Goal: Task Accomplishment & Management: Use online tool/utility

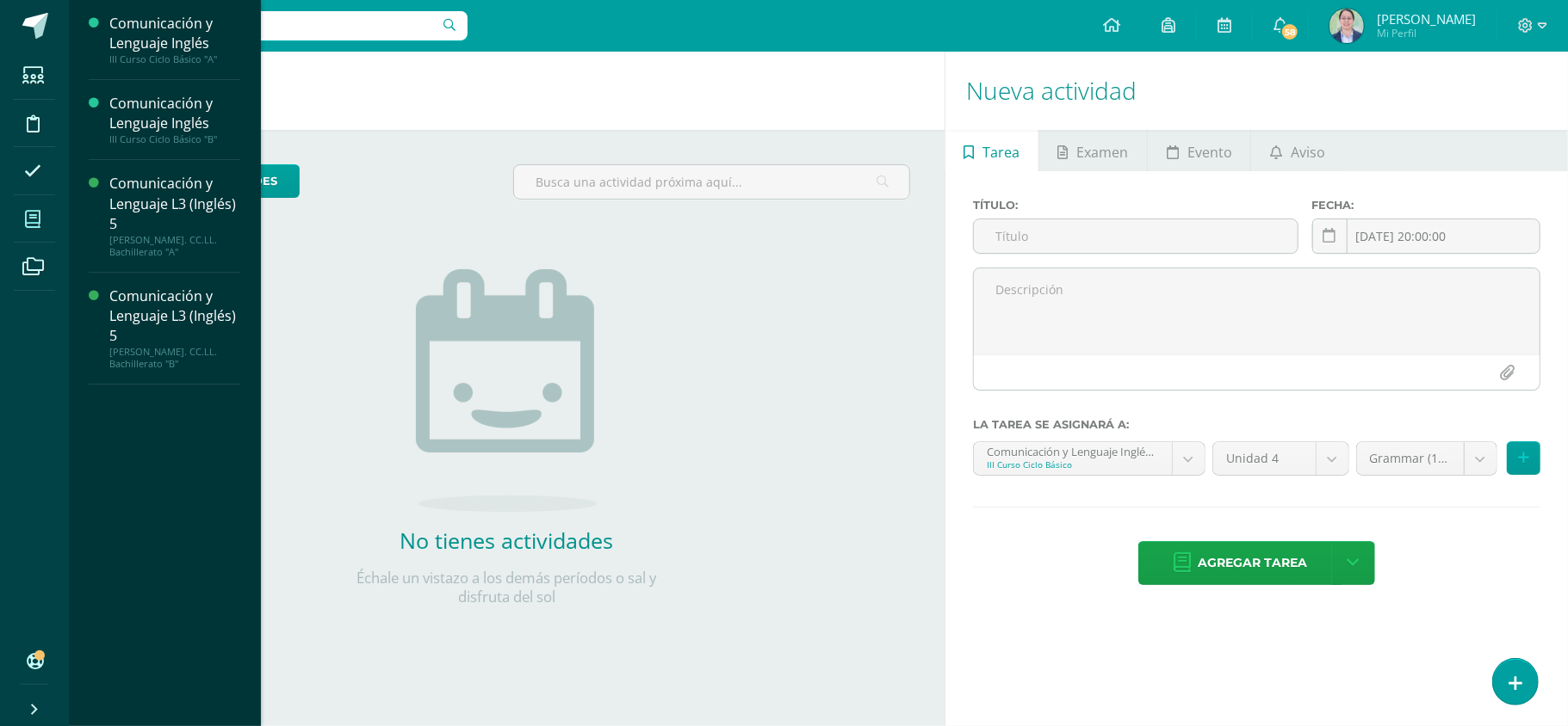
click at [45, 218] on span at bounding box center [33, 218] width 39 height 39
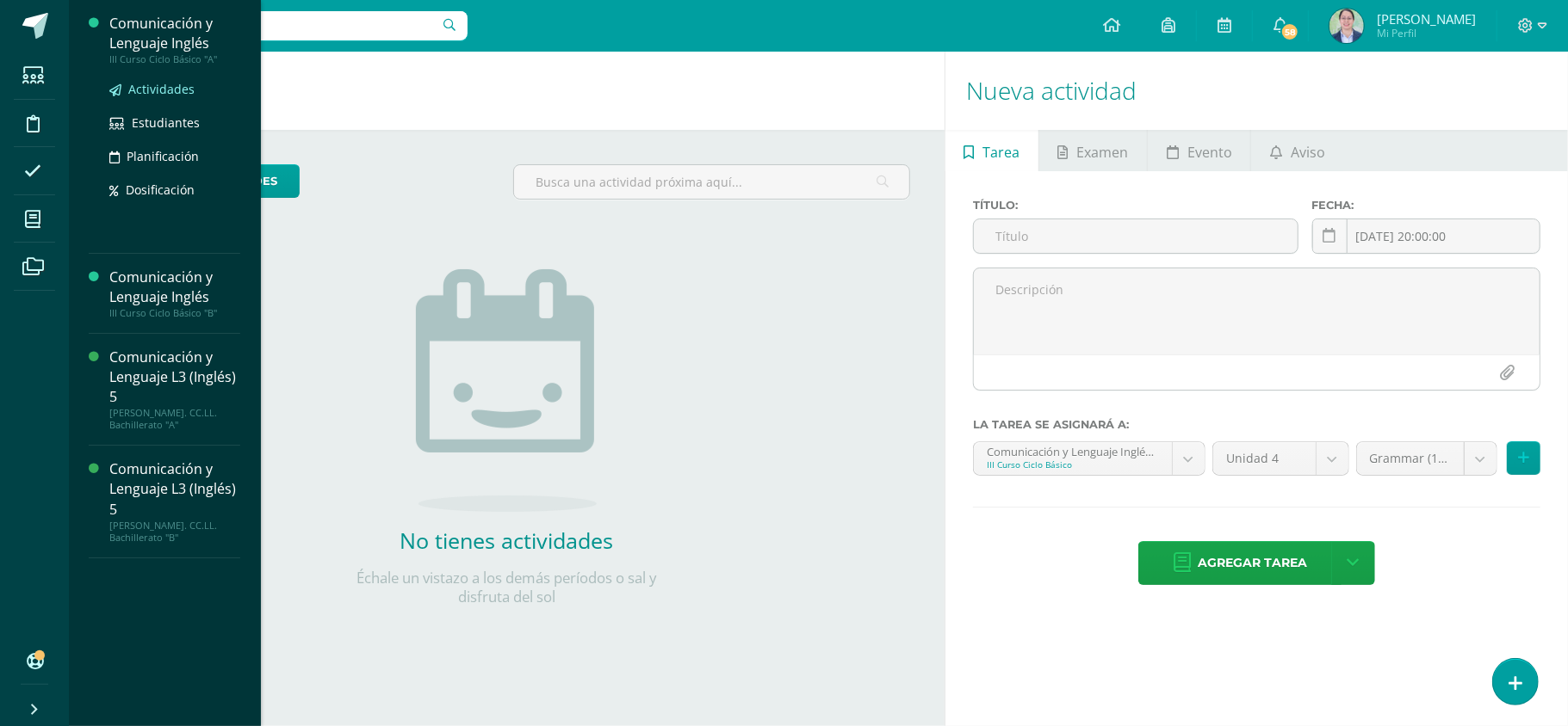
click at [168, 82] on span "Actividades" at bounding box center [162, 89] width 67 height 16
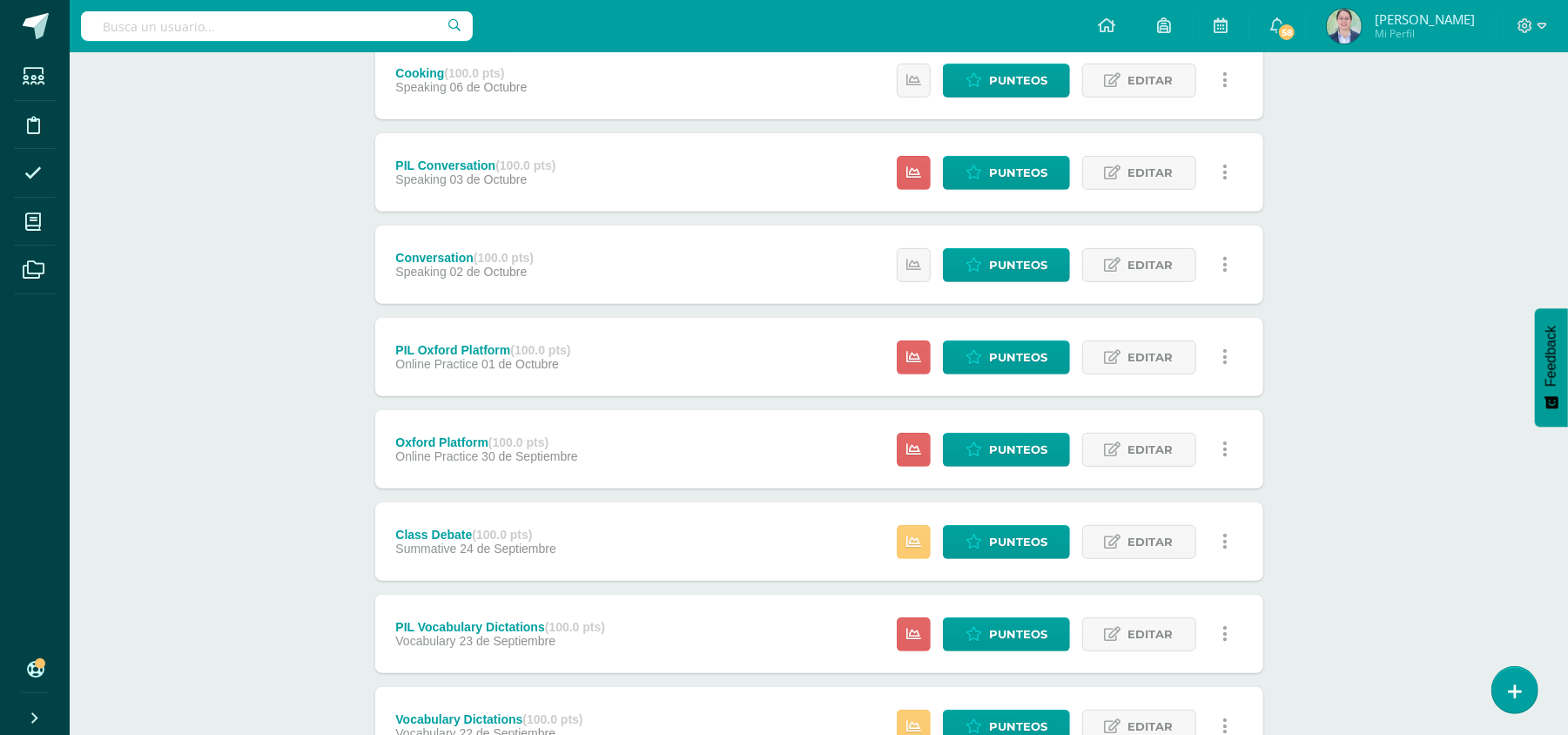
scroll to position [442, 0]
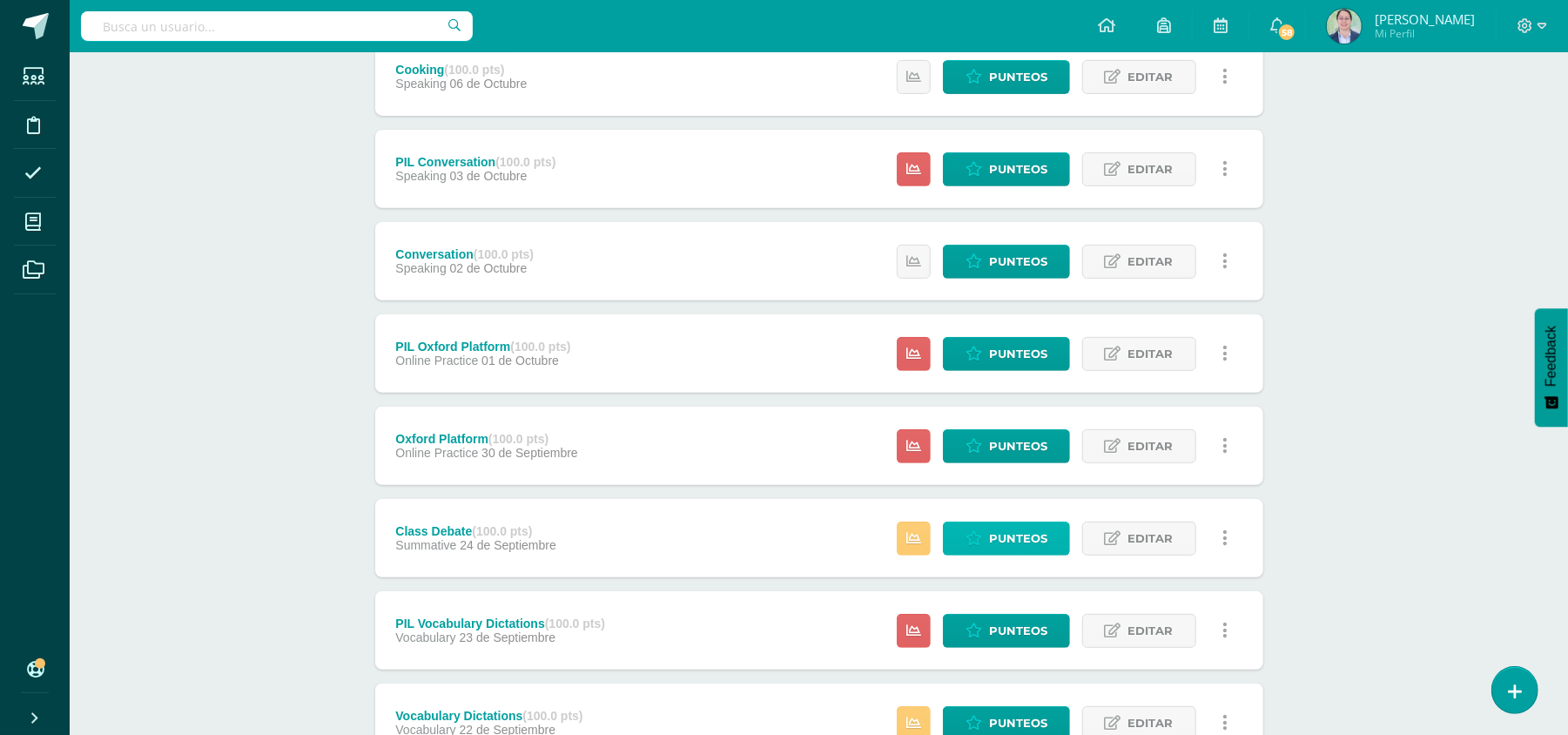
click at [987, 536] on link "Punteos" at bounding box center [1007, 538] width 127 height 34
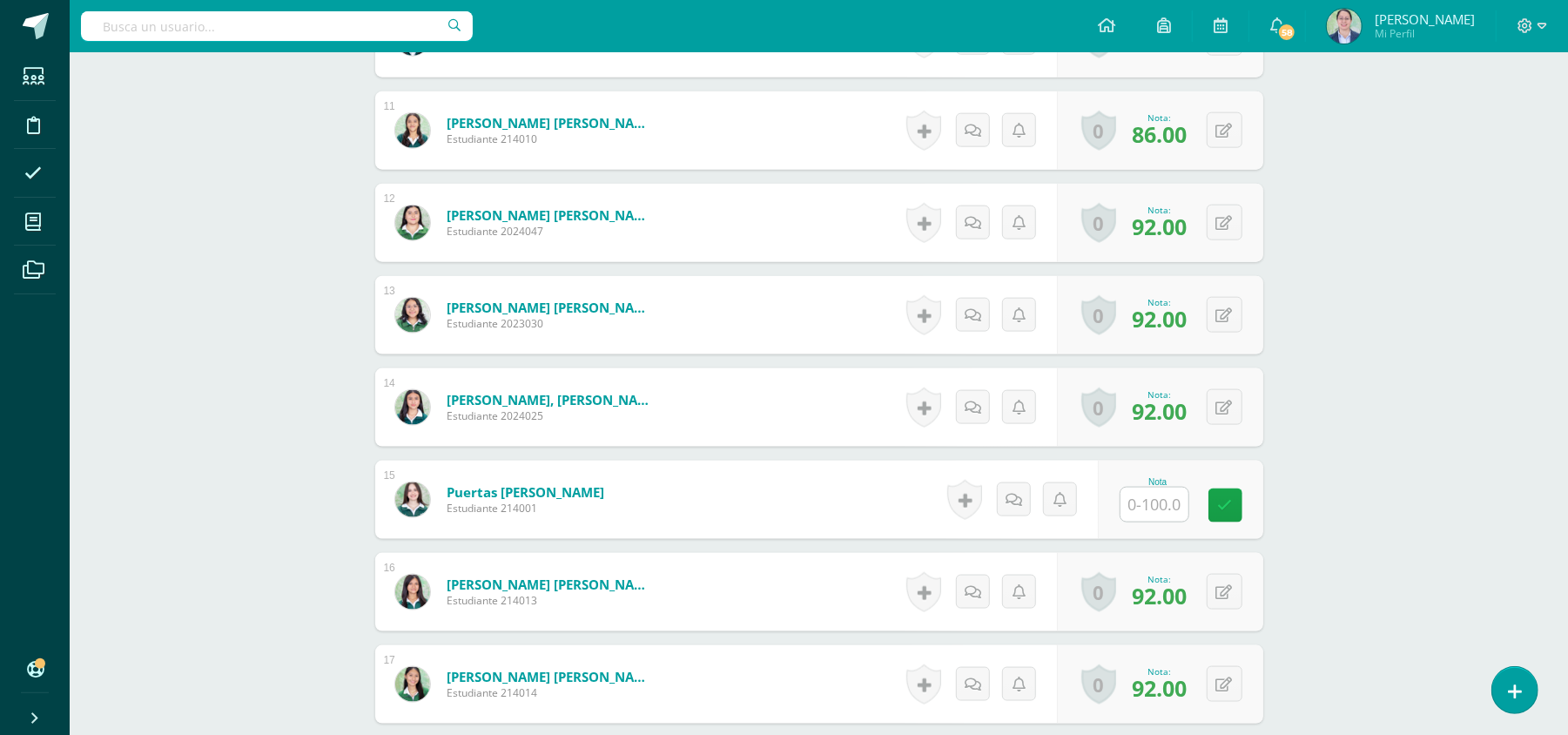
scroll to position [1475, 0]
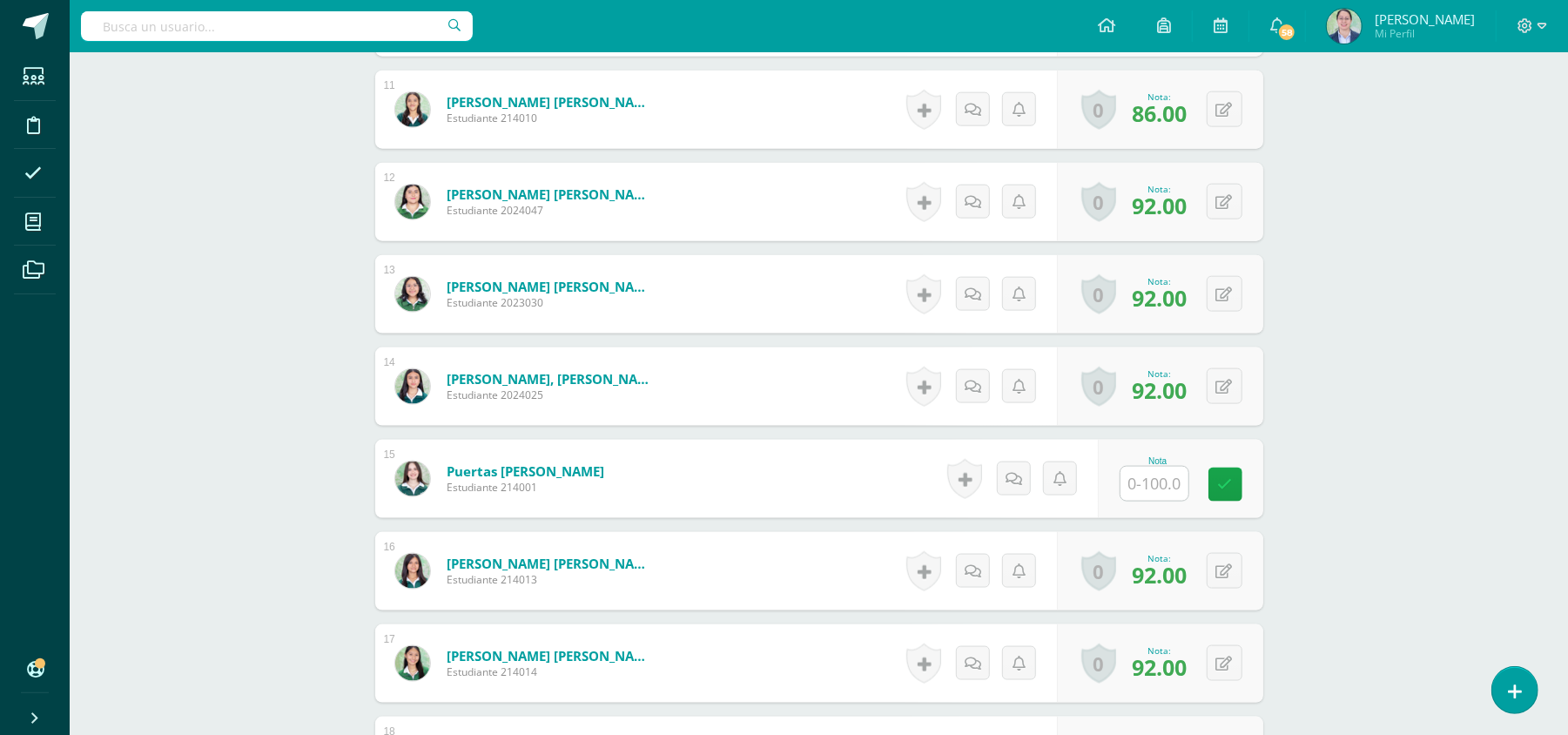
click at [1150, 485] on input "text" at bounding box center [1153, 483] width 67 height 34
type input "88"
